Goal: Transaction & Acquisition: Purchase product/service

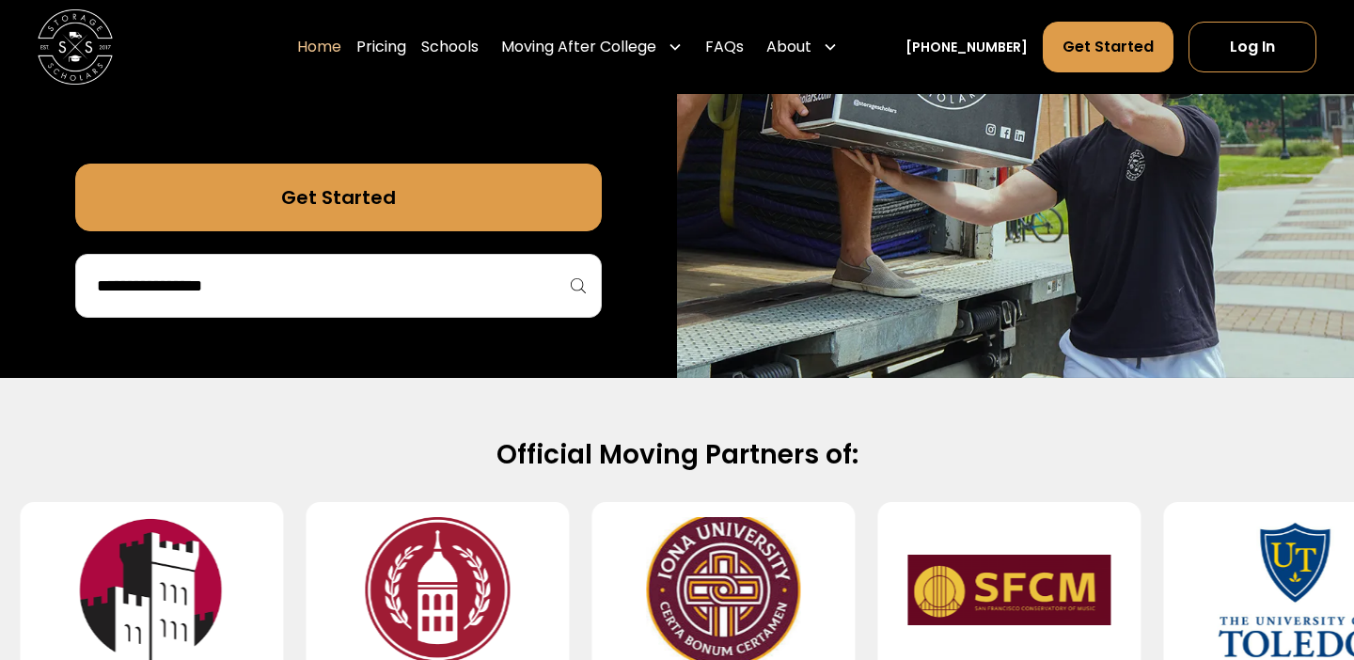
scroll to position [459, 0]
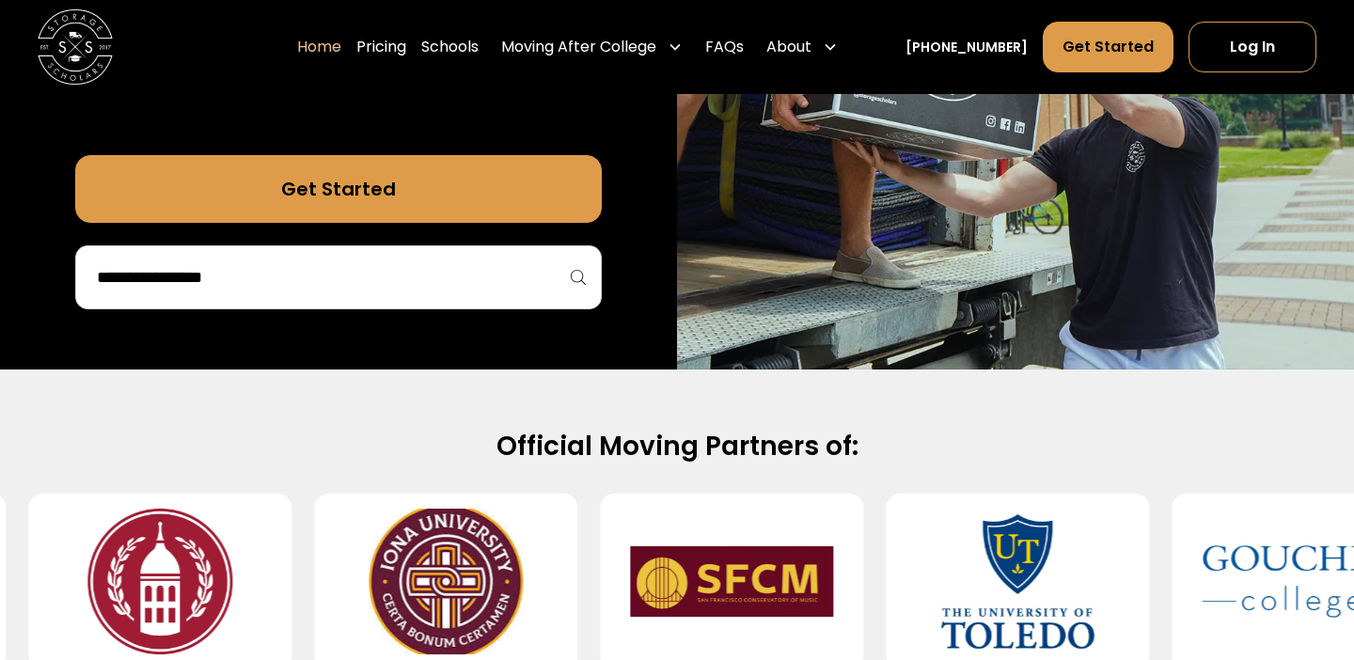
click at [472, 309] on div at bounding box center [338, 277] width 527 height 64
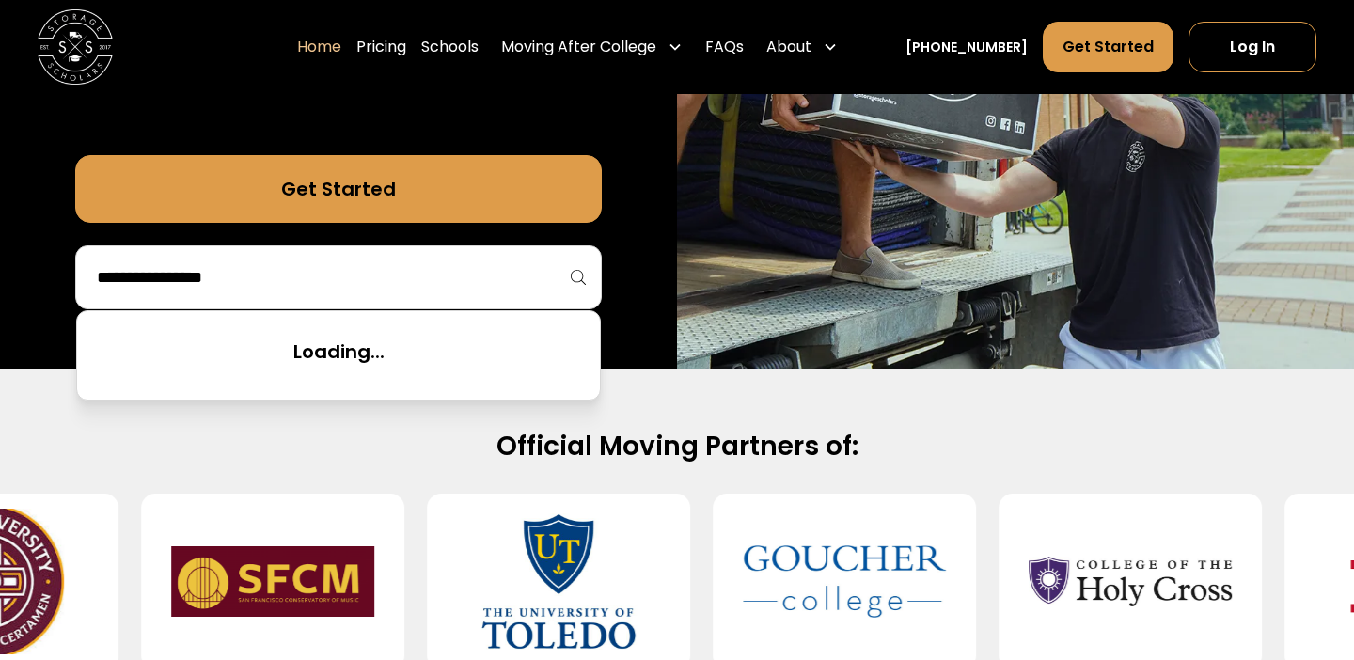
click at [453, 293] on input "search" at bounding box center [338, 277] width 487 height 32
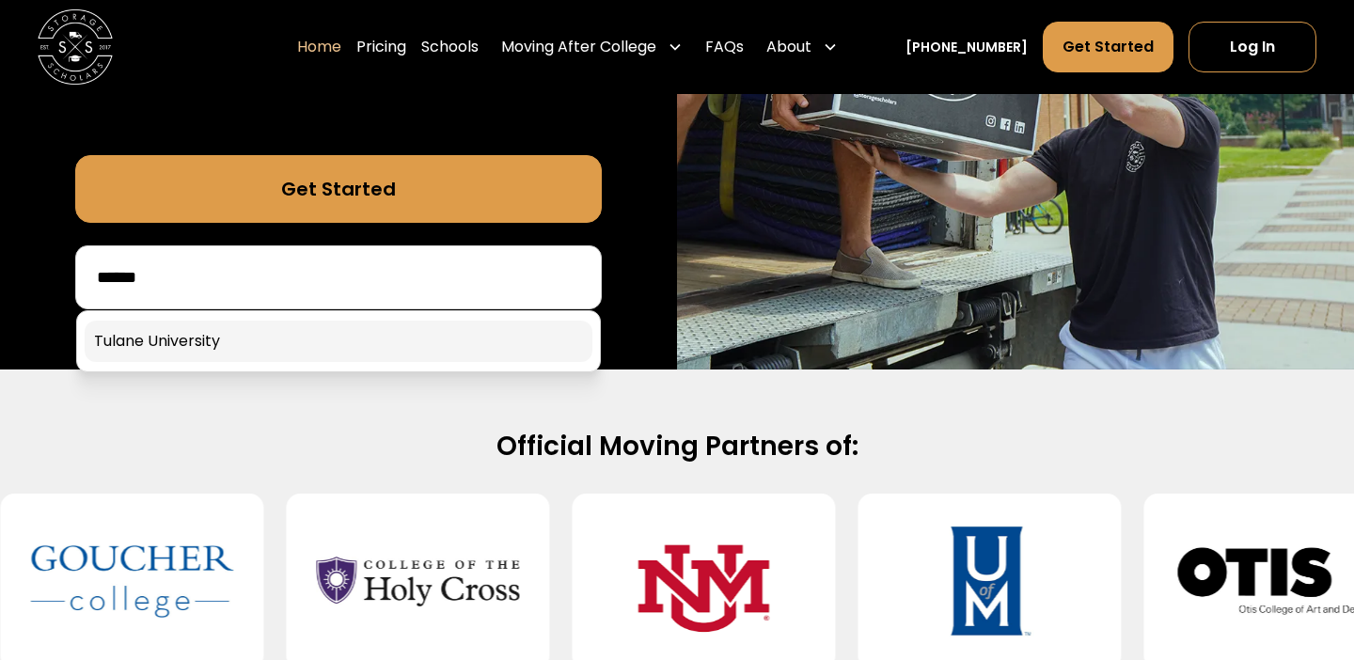
type input "******"
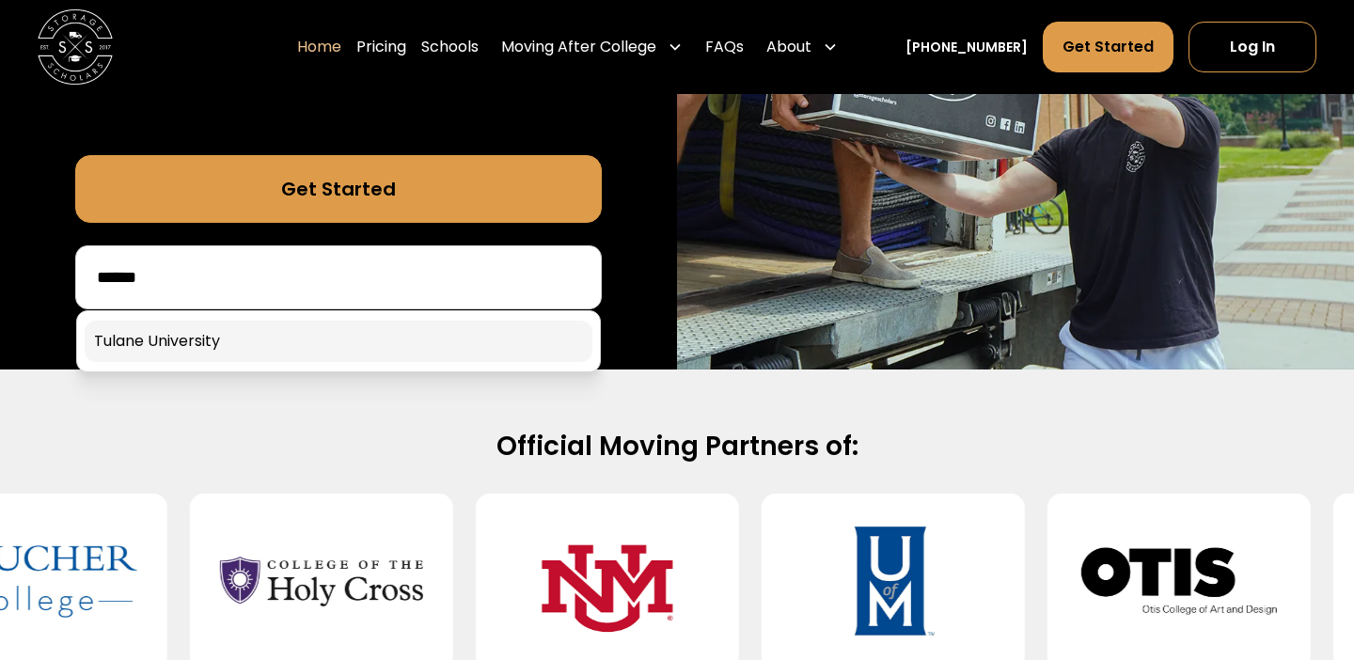
click at [263, 362] on link at bounding box center [339, 341] width 508 height 41
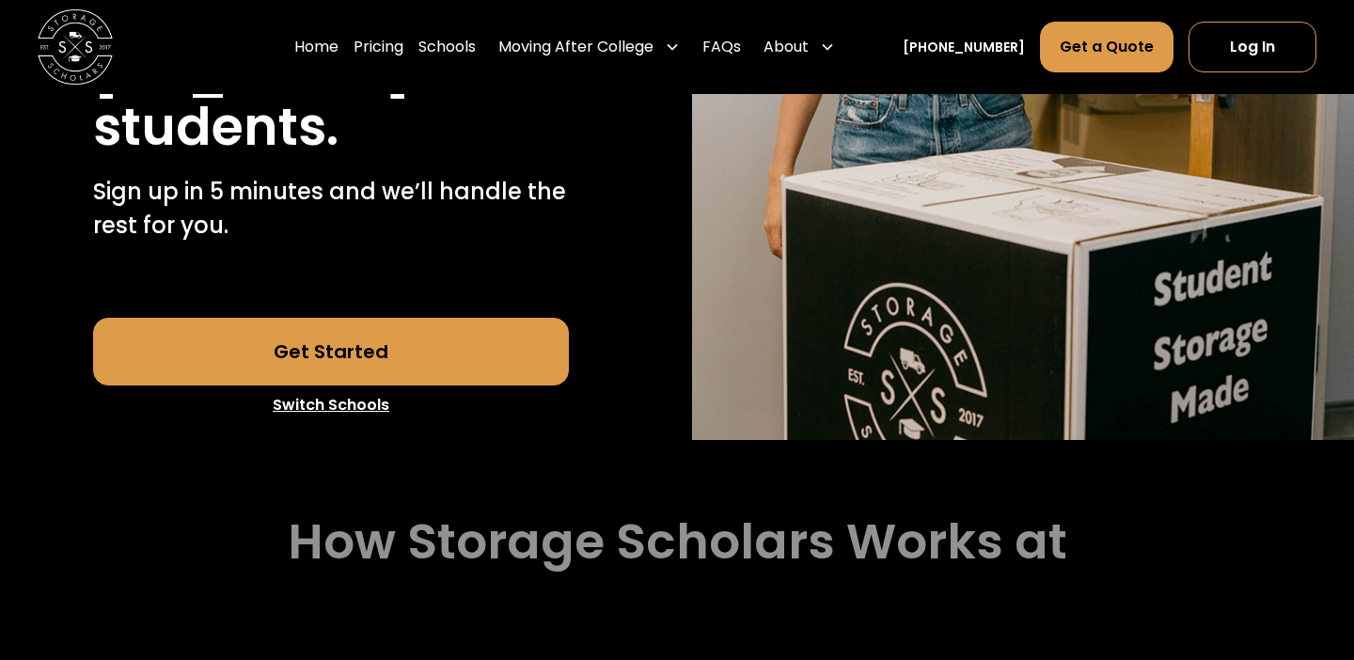
scroll to position [561, 0]
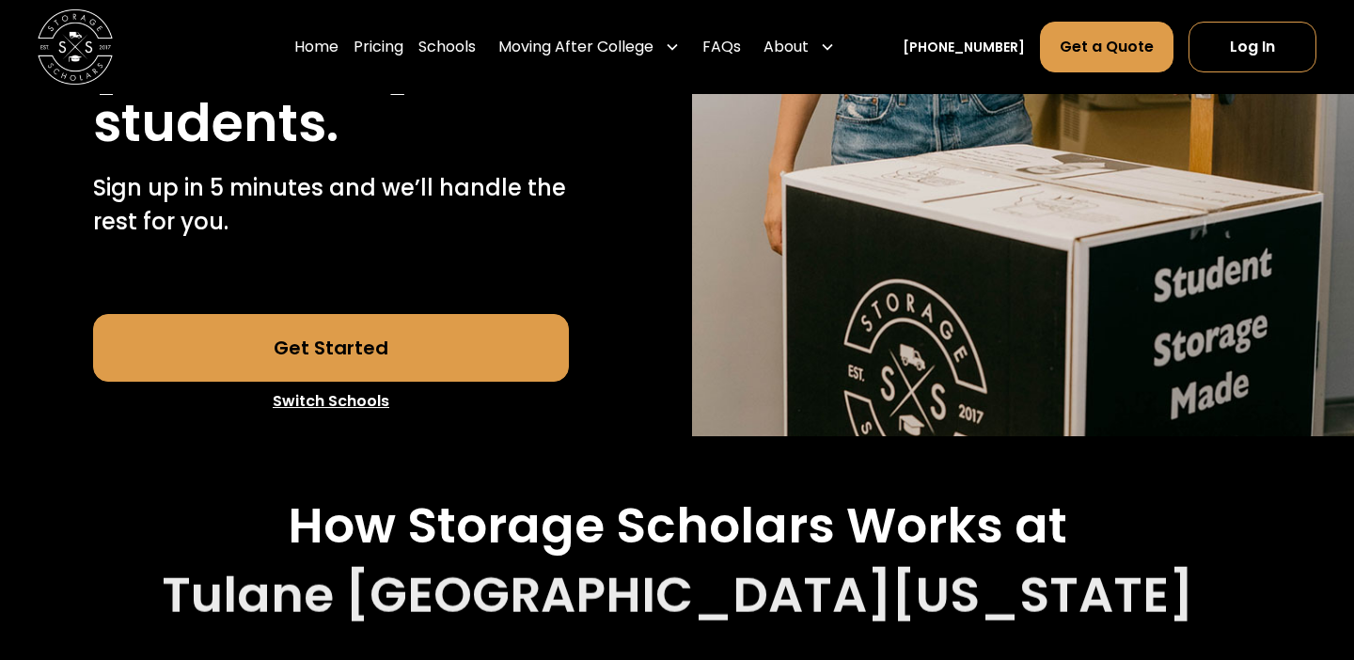
click at [454, 314] on link "Get Started" at bounding box center [331, 348] width 477 height 68
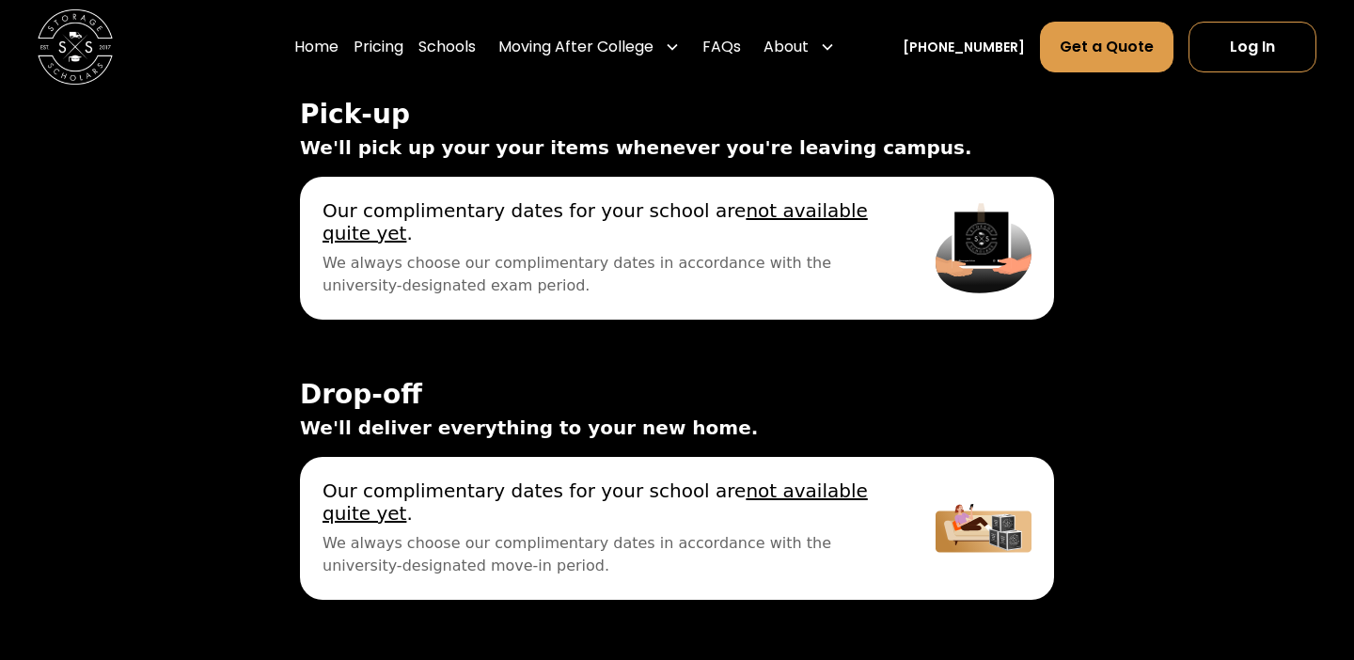
scroll to position [6287, 0]
